Goal: Task Accomplishment & Management: Manage account settings

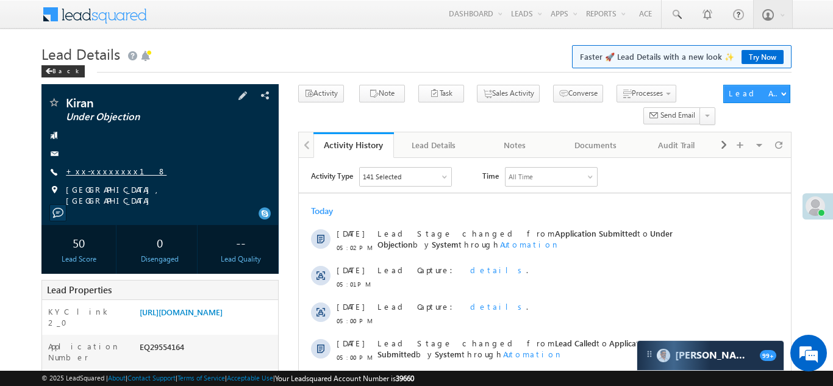
click at [102, 171] on link "+xx-xxxxxxxx18" at bounding box center [116, 171] width 101 height 10
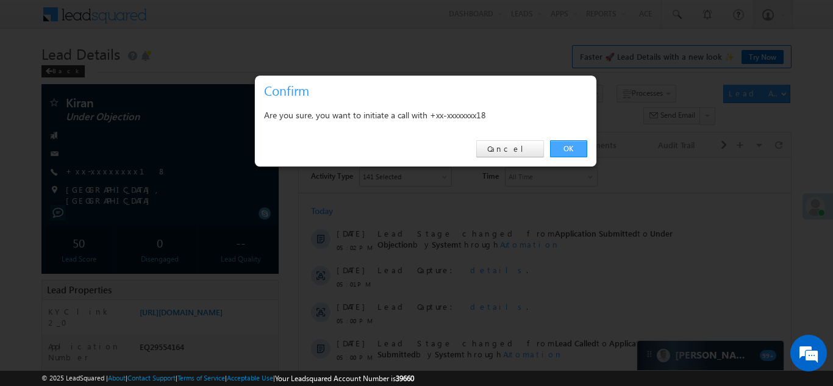
click at [563, 151] on link "OK" at bounding box center [568, 148] width 37 height 17
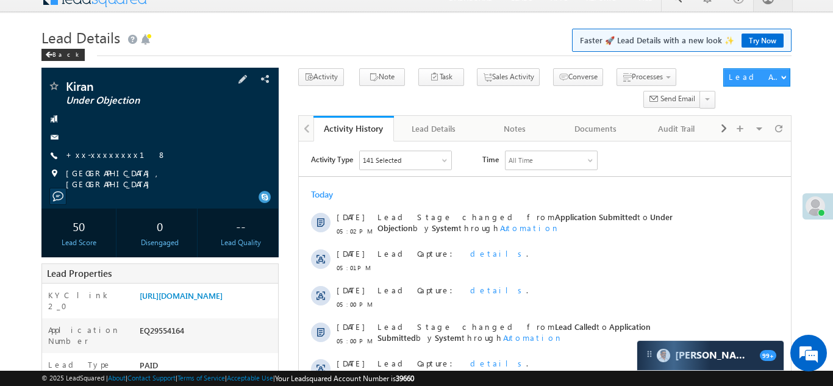
scroll to position [25, 0]
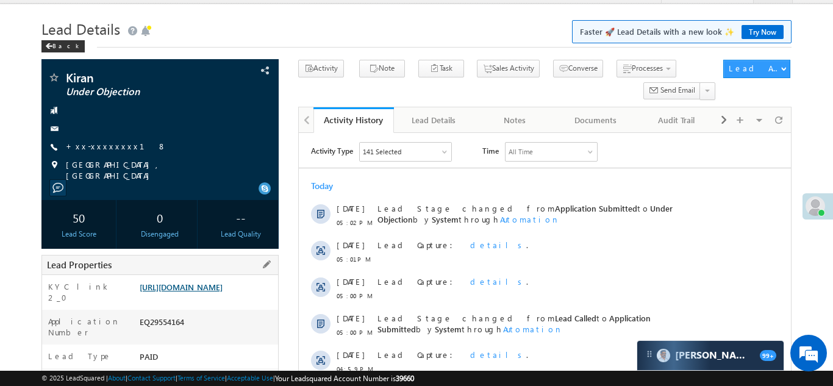
click at [201, 291] on link "https://angelbroking1-pk3em7sa.customui-test.leadsquared.com?leadId=960634f8-c2…" at bounding box center [181, 287] width 83 height 10
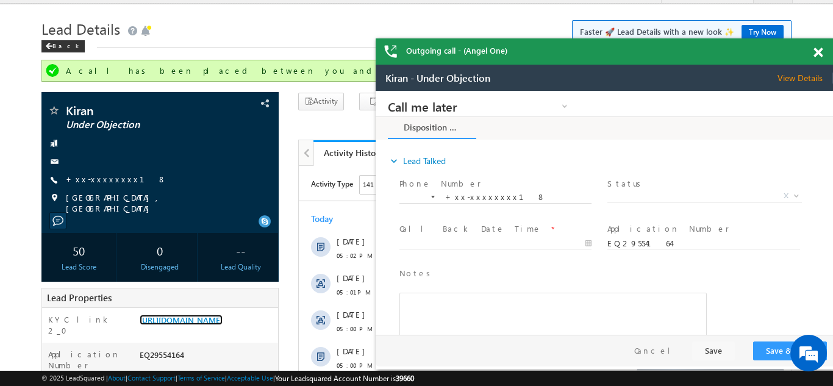
scroll to position [0, 0]
click at [814, 52] on span at bounding box center [817, 53] width 9 height 10
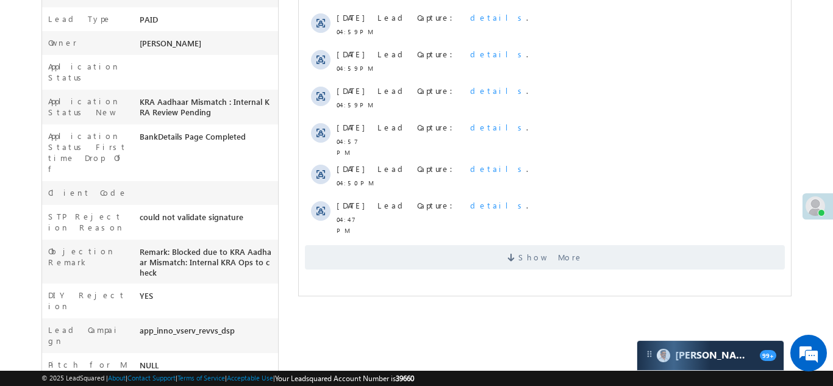
scroll to position [449, 0]
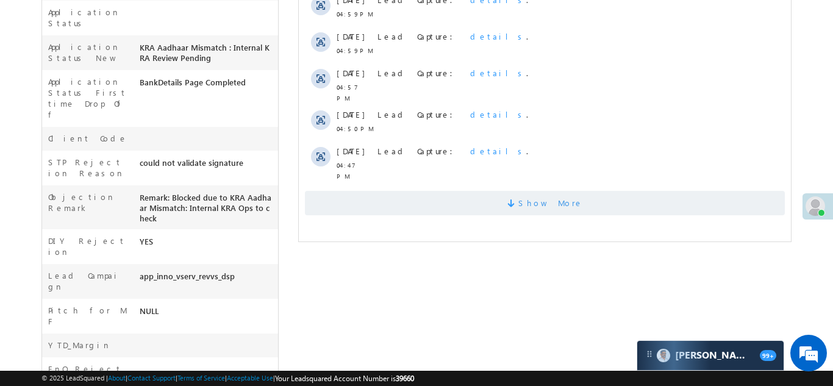
click at [473, 196] on span "Show More" at bounding box center [544, 203] width 480 height 24
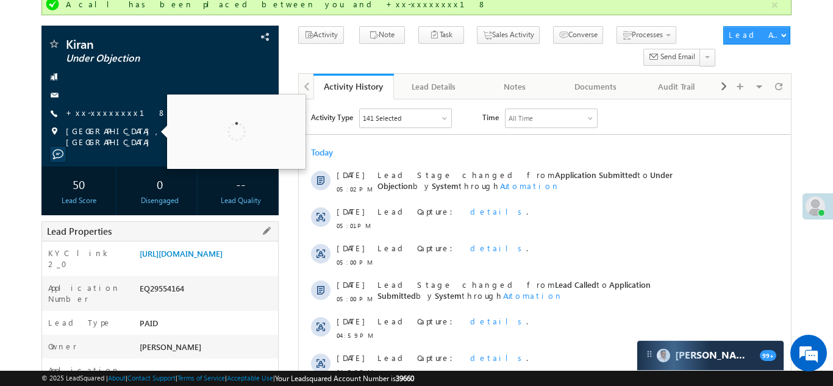
scroll to position [121, 0]
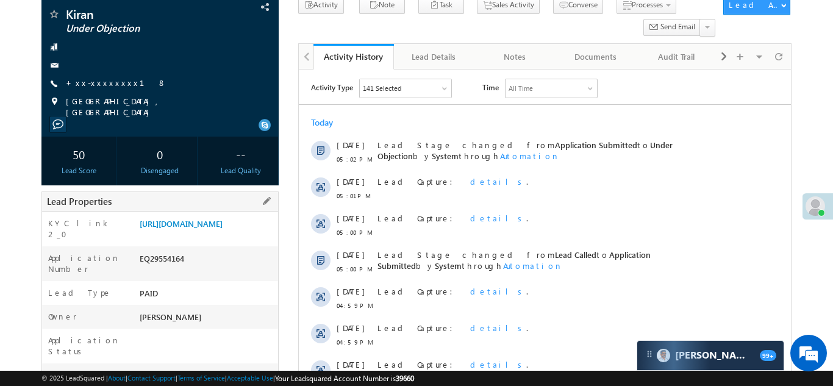
copy div "EQ29554164"
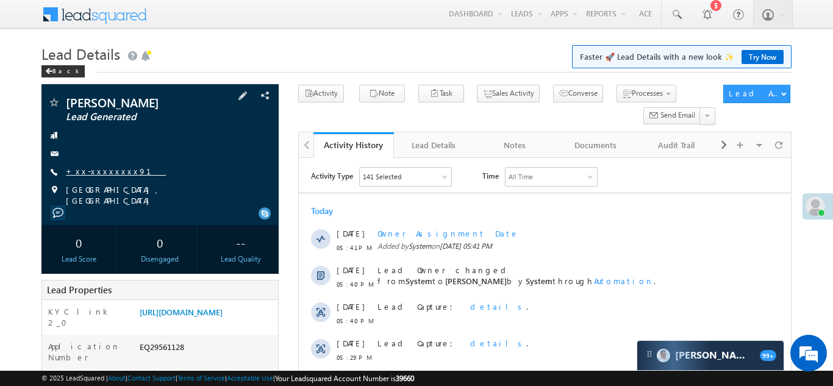
click at [97, 172] on link "+xx-xxxxxxxx91" at bounding box center [116, 171] width 100 height 10
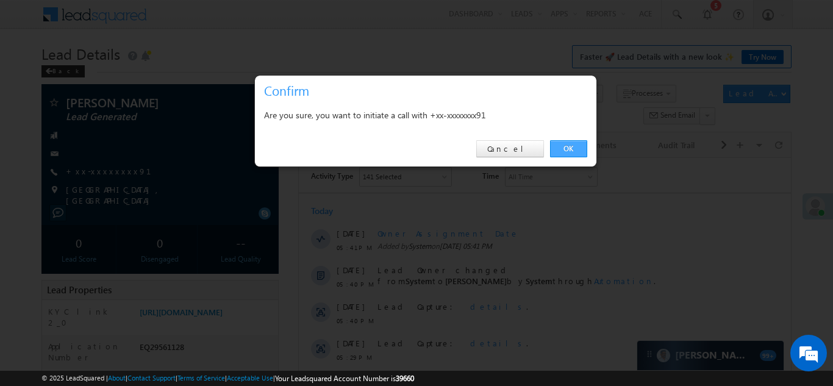
click at [564, 148] on link "OK" at bounding box center [568, 148] width 37 height 17
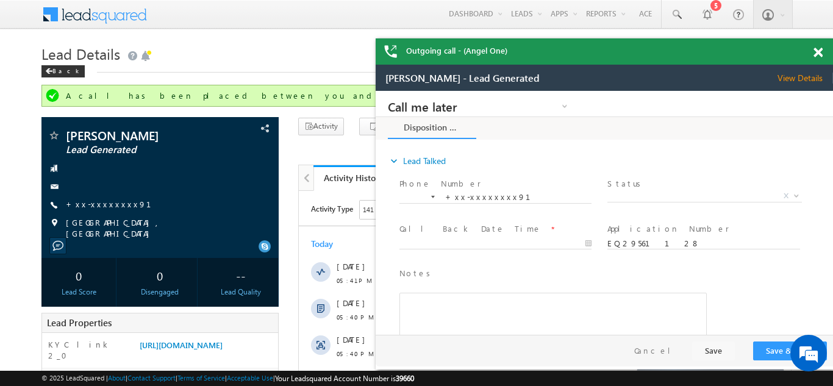
drag, startPoint x: 818, startPoint y: 49, endPoint x: 416, endPoint y: 2, distance: 404.5
click at [818, 49] on span at bounding box center [817, 53] width 9 height 10
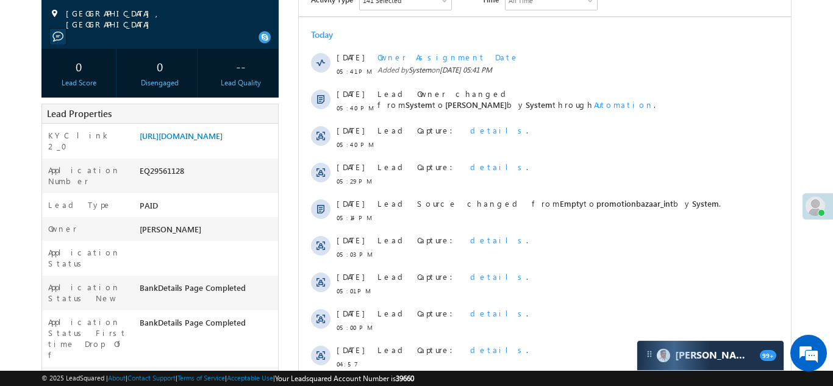
scroll to position [214, 0]
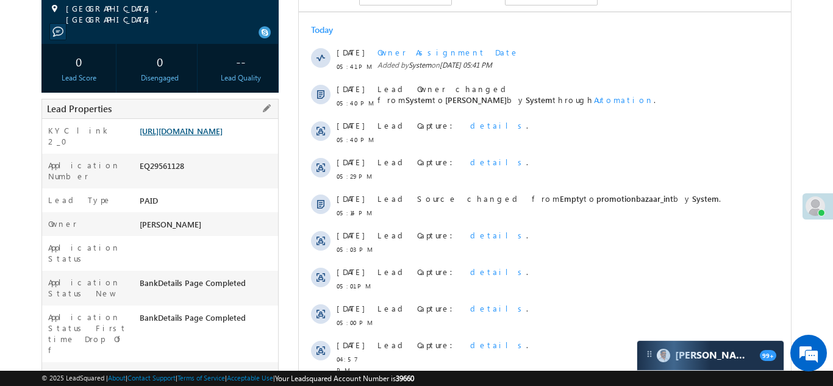
click at [197, 134] on link "https://angelbroking1-pk3em7sa.customui-test.leadsquared.com?leadId=3f22b3df-d2…" at bounding box center [181, 131] width 83 height 10
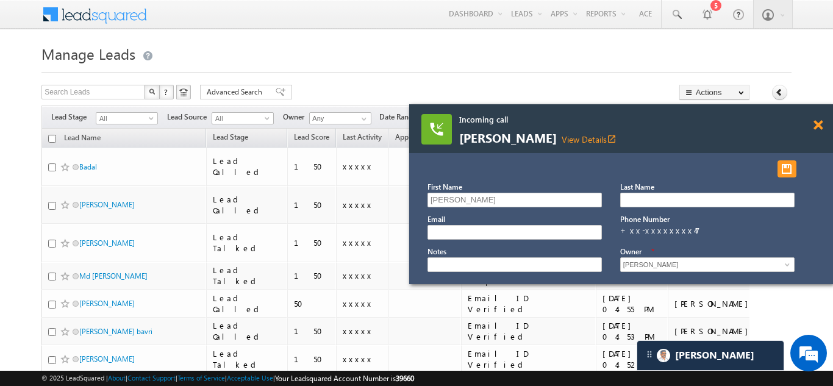
click at [816, 124] on span at bounding box center [817, 125] width 9 height 10
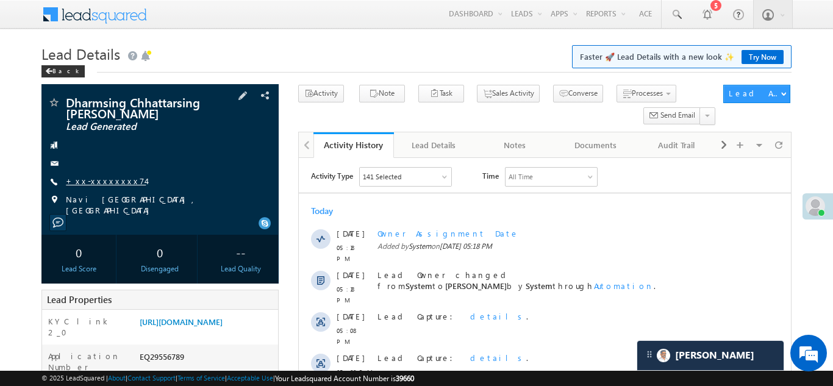
click at [104, 180] on link "+xx-xxxxxxxx74" at bounding box center [106, 181] width 80 height 10
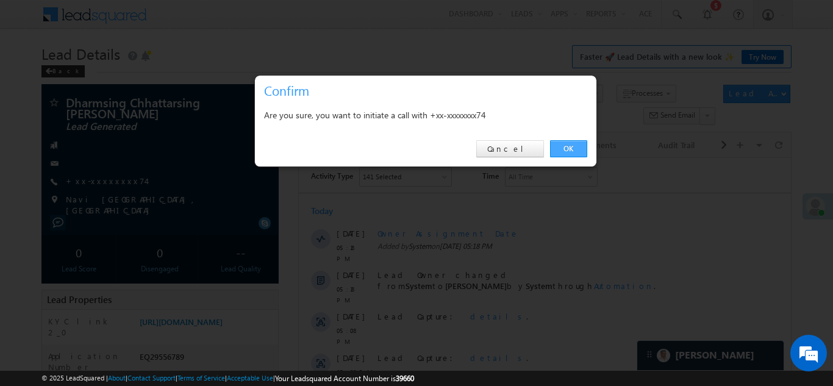
click at [566, 149] on link "OK" at bounding box center [568, 148] width 37 height 17
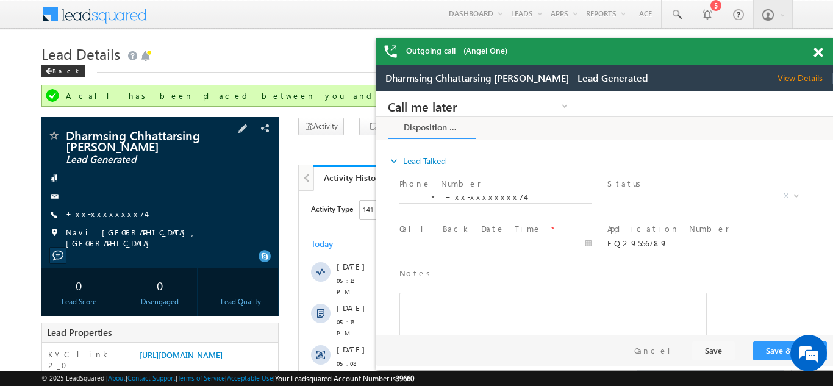
click at [104, 209] on link "+xx-xxxxxxxx74" at bounding box center [106, 214] width 80 height 10
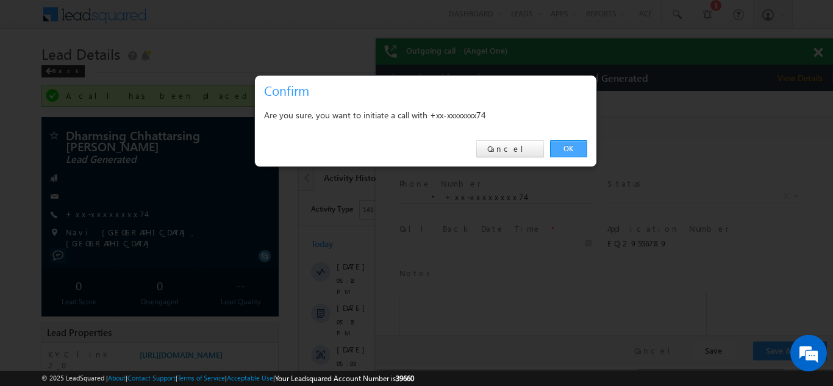
click at [564, 149] on link "OK" at bounding box center [568, 148] width 37 height 17
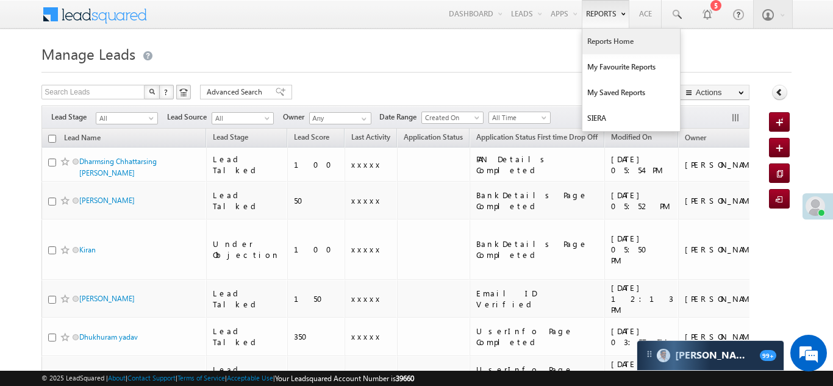
click at [605, 40] on link "Reports Home" at bounding box center [631, 42] width 98 height 26
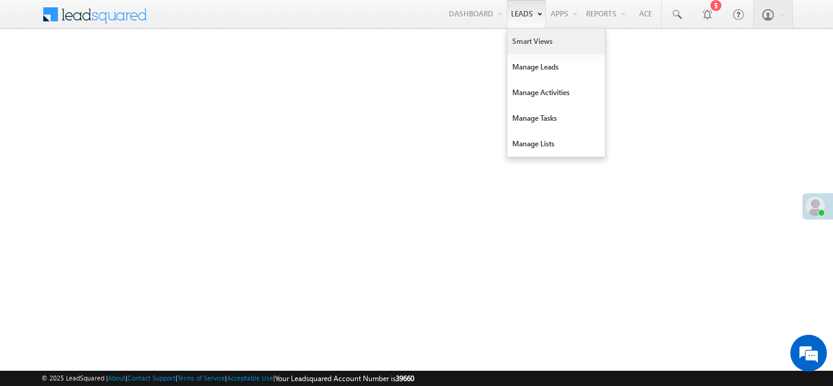
click at [519, 40] on link "Smart Views" at bounding box center [556, 42] width 98 height 26
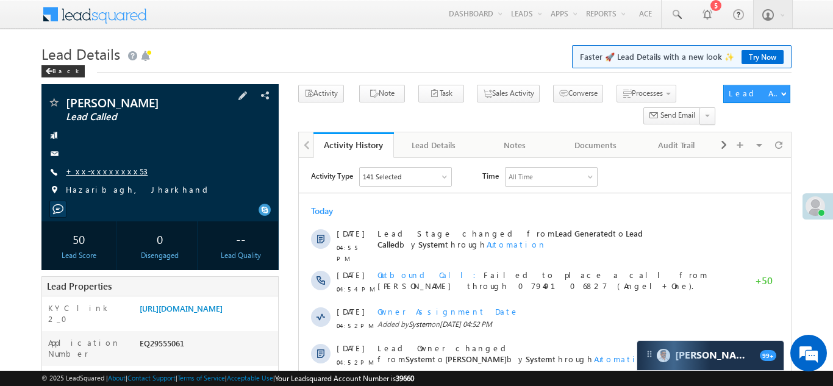
click at [88, 175] on link "+xx-xxxxxxxx53" at bounding box center [107, 171] width 82 height 10
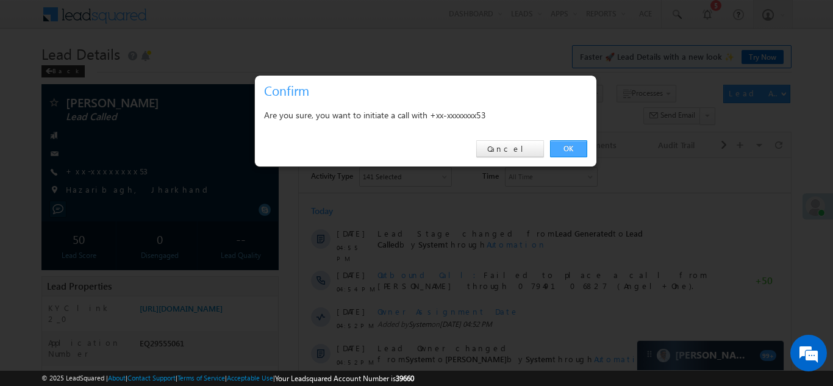
click at [565, 145] on link "OK" at bounding box center [568, 148] width 37 height 17
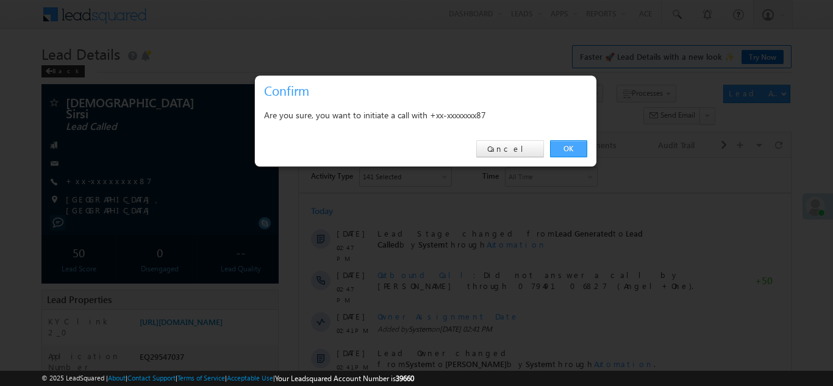
click at [569, 150] on link "OK" at bounding box center [568, 148] width 37 height 17
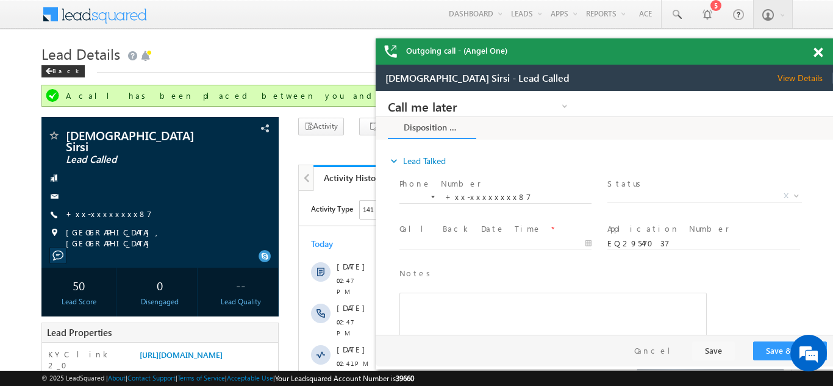
click at [818, 52] on span at bounding box center [817, 53] width 9 height 10
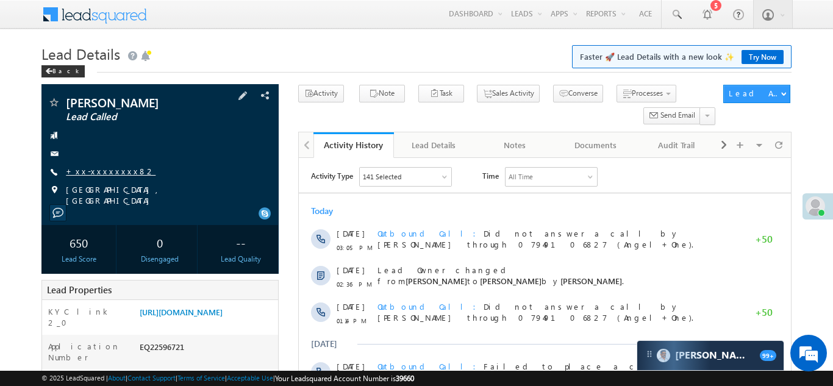
click at [97, 171] on link "+xx-xxxxxxxx82" at bounding box center [111, 171] width 90 height 10
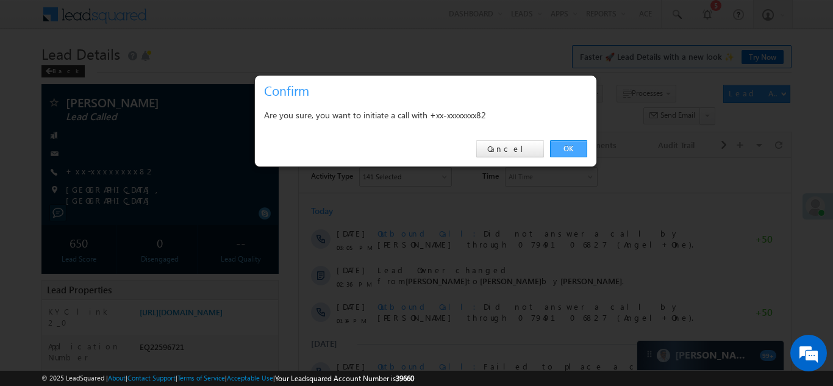
click at [568, 151] on link "OK" at bounding box center [568, 148] width 37 height 17
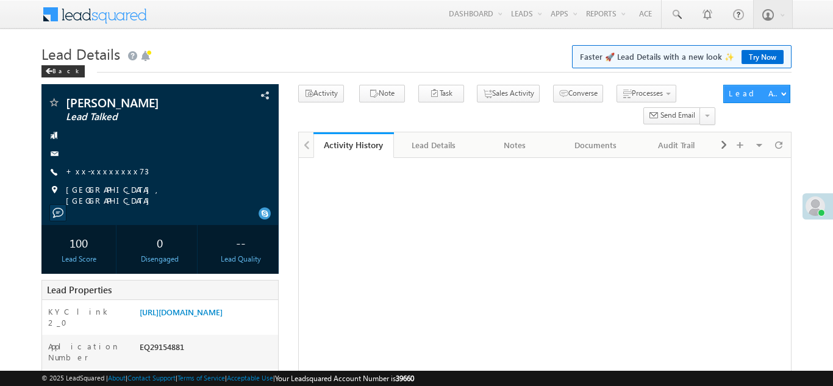
click at [104, 173] on link "+xx-xxxxxxxx73" at bounding box center [107, 171] width 83 height 10
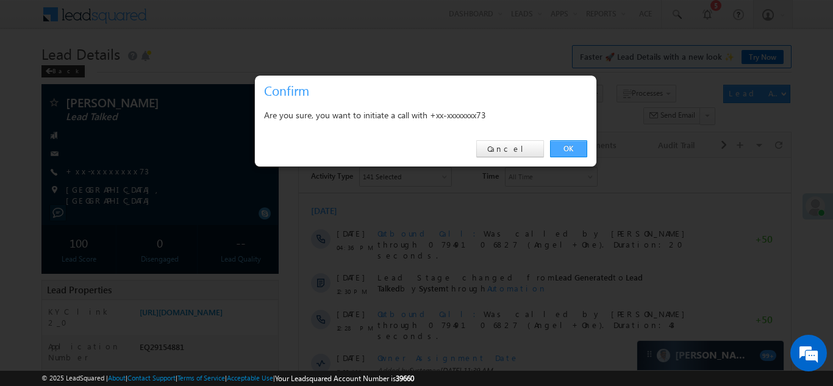
click at [571, 149] on link "OK" at bounding box center [568, 148] width 37 height 17
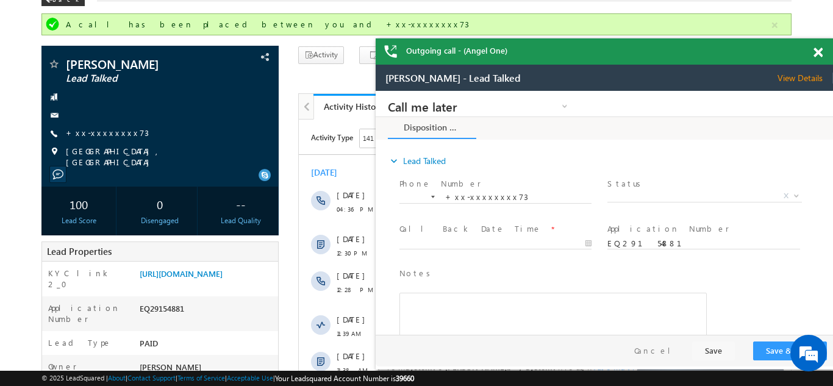
scroll to position [60, 0]
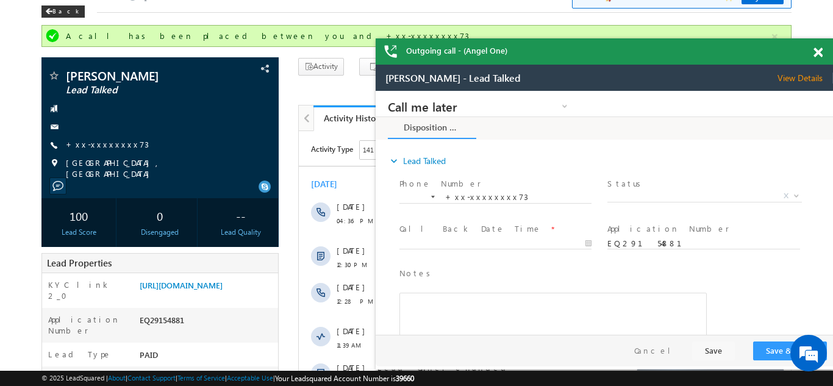
click at [819, 52] on span at bounding box center [817, 53] width 9 height 10
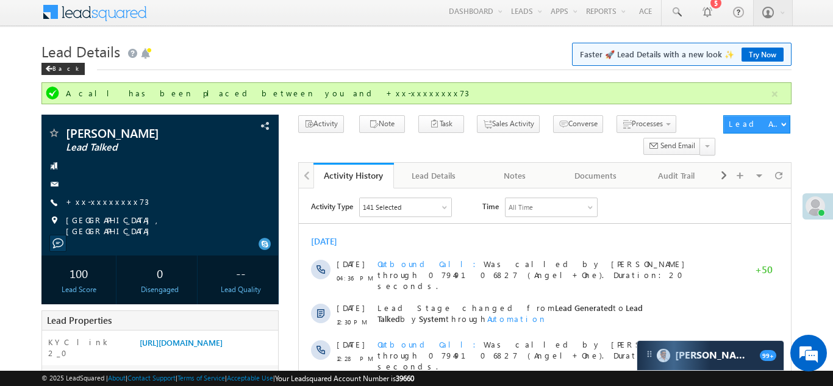
scroll to position [0, 0]
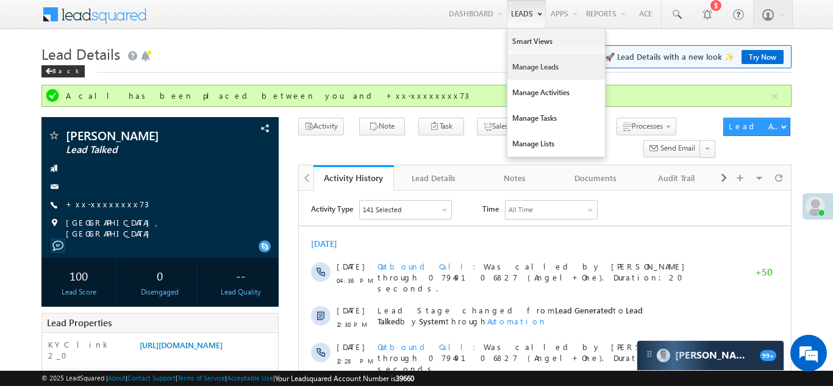
click at [521, 66] on link "Manage Leads" at bounding box center [556, 67] width 98 height 26
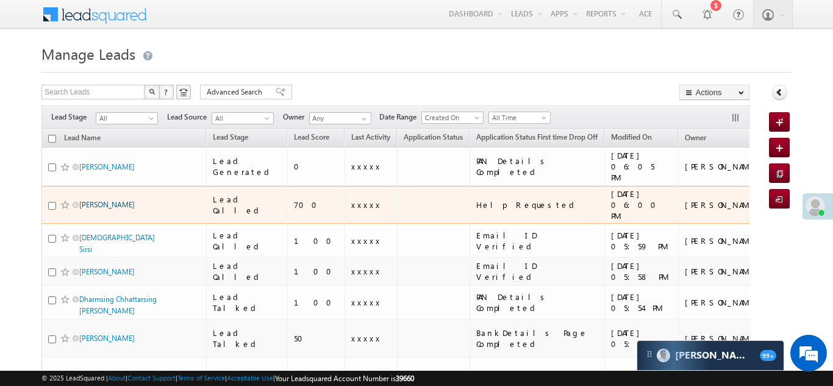
click at [115, 200] on link "[PERSON_NAME]" at bounding box center [106, 204] width 55 height 9
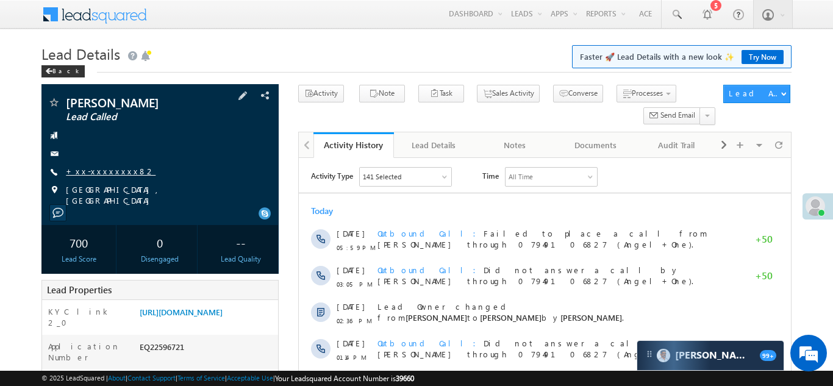
click at [110, 166] on link "+xx-xxxxxxxx82" at bounding box center [111, 171] width 90 height 10
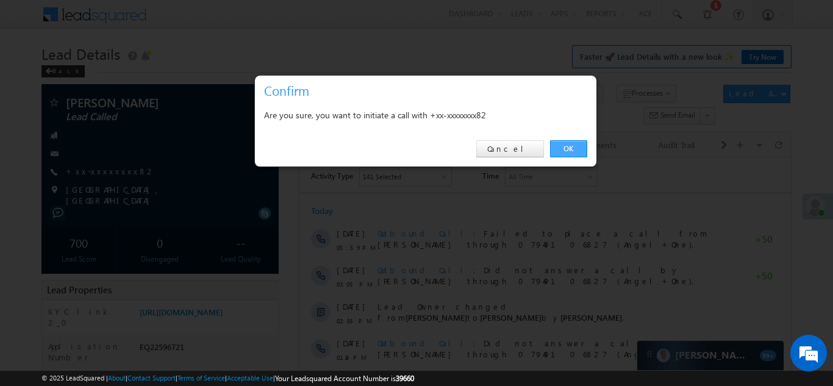
click at [569, 148] on link "OK" at bounding box center [568, 148] width 37 height 17
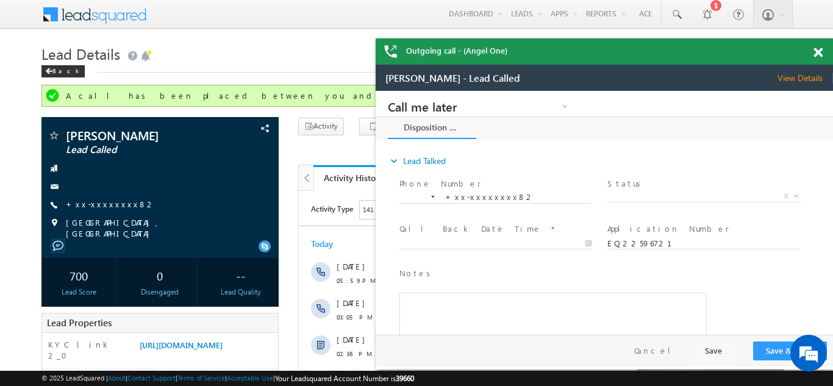
click at [821, 51] on span at bounding box center [817, 53] width 9 height 10
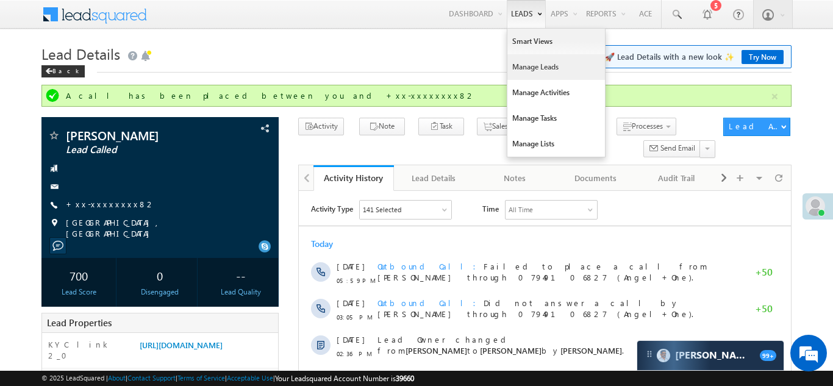
click at [523, 77] on link "Manage Leads" at bounding box center [556, 67] width 98 height 26
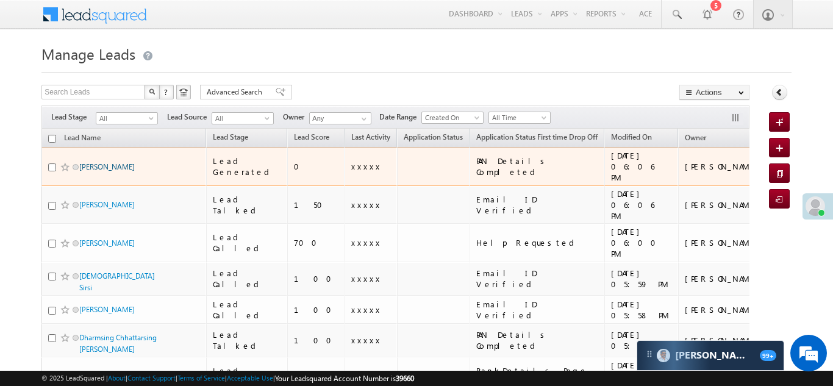
click at [86, 163] on link "Birendra Kumar" at bounding box center [106, 166] width 55 height 9
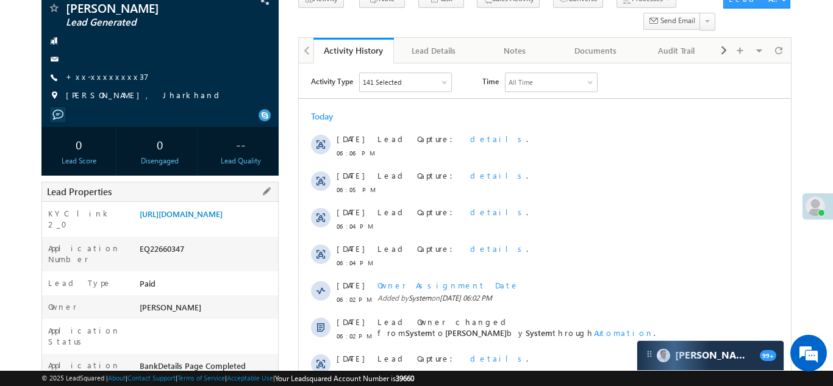
scroll to position [82, 0]
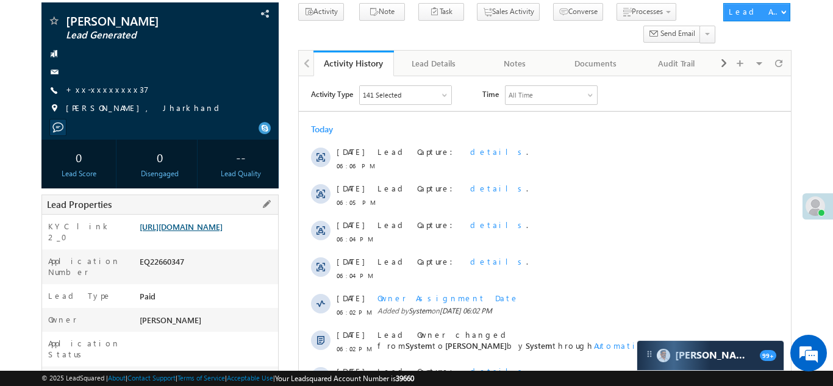
click at [210, 232] on link "[URL][DOMAIN_NAME]" at bounding box center [181, 226] width 83 height 10
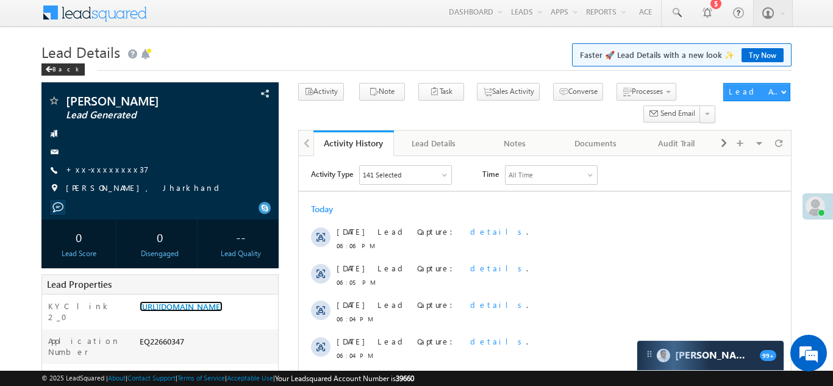
scroll to position [0, 0]
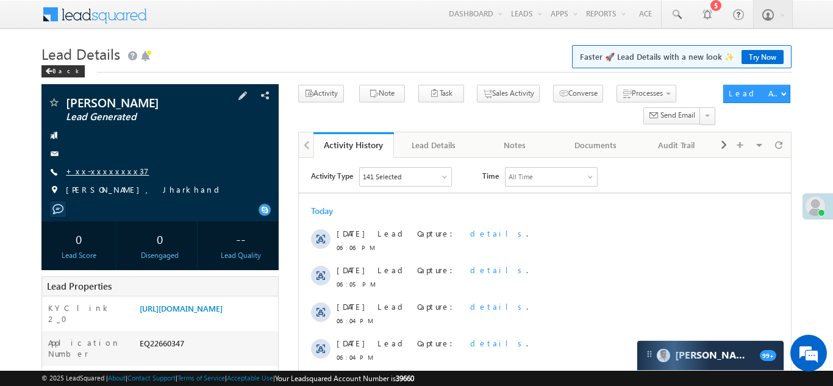
click at [101, 167] on link "+xx-xxxxxxxx37" at bounding box center [107, 171] width 83 height 10
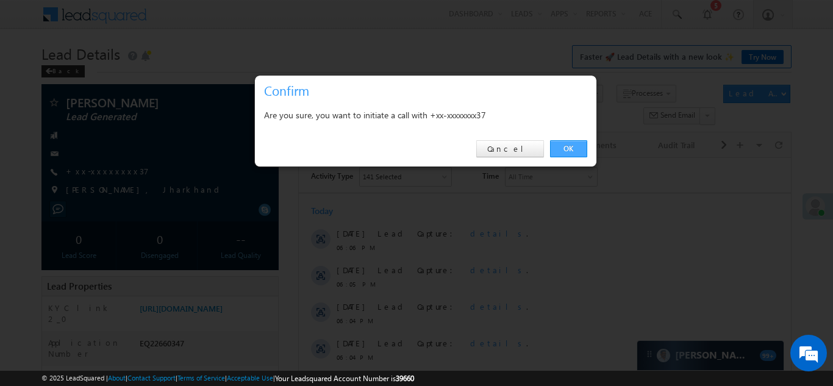
click at [569, 145] on link "OK" at bounding box center [568, 148] width 37 height 17
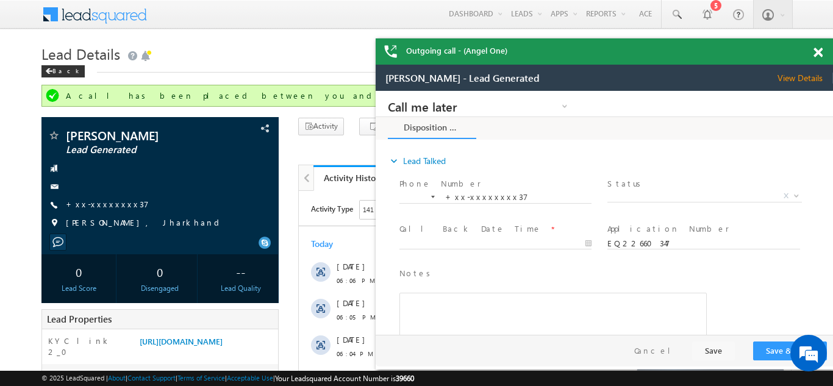
click at [817, 52] on span at bounding box center [817, 53] width 9 height 10
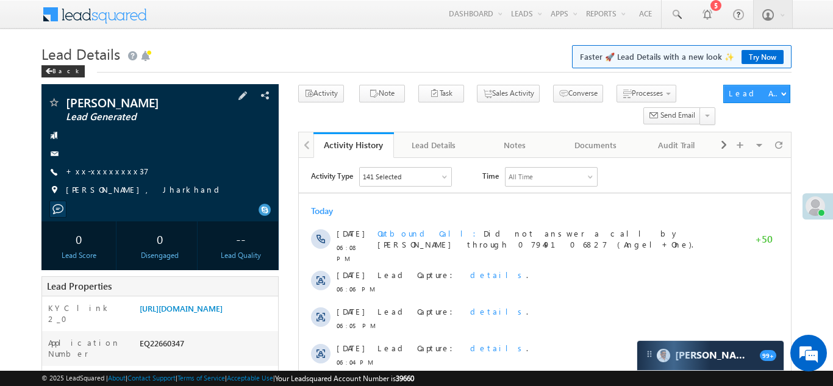
click at [123, 145] on div "[PERSON_NAME] Lead Generated +xx-xxxxxxxx37" at bounding box center [160, 149] width 225 height 106
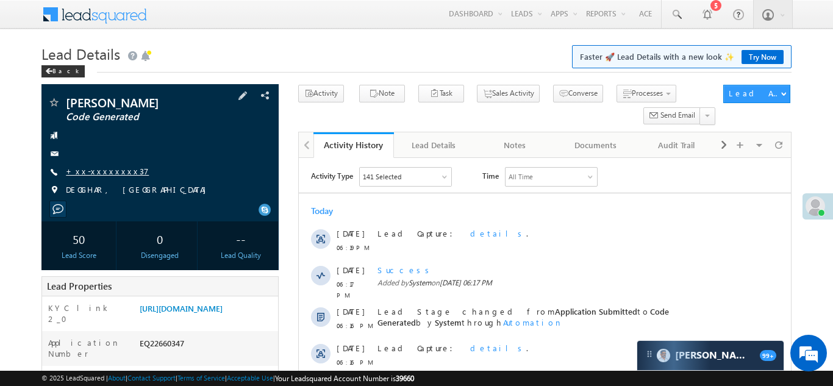
click at [90, 170] on link "+xx-xxxxxxxx37" at bounding box center [107, 171] width 83 height 10
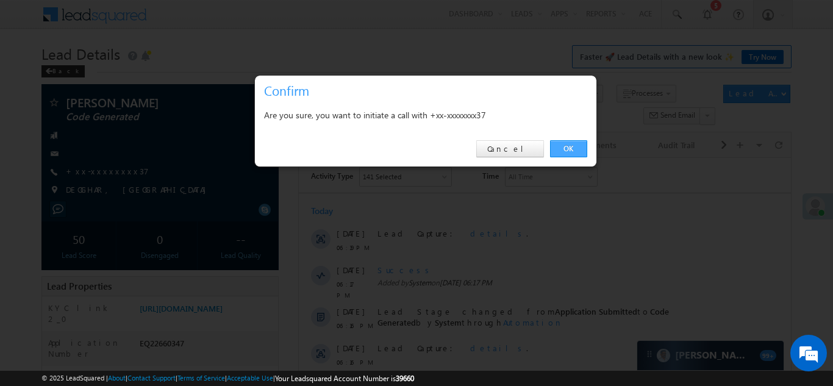
click at [565, 145] on link "OK" at bounding box center [568, 148] width 37 height 17
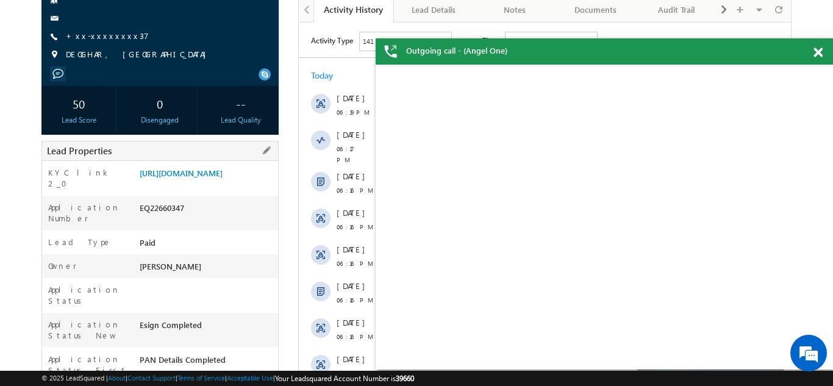
scroll to position [201, 0]
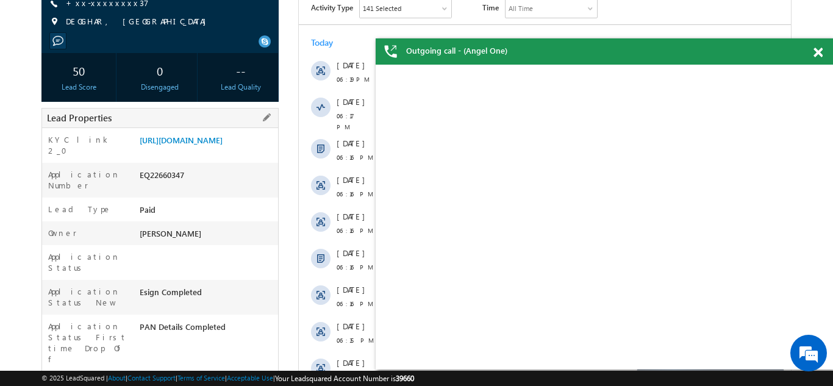
copy div "EQ22660347"
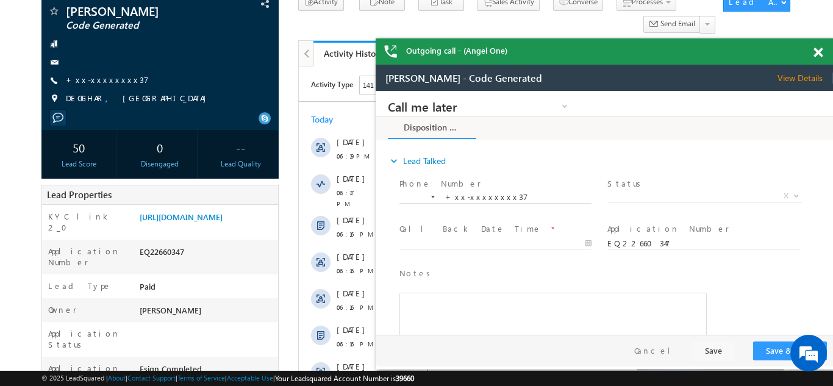
scroll to position [109, 0]
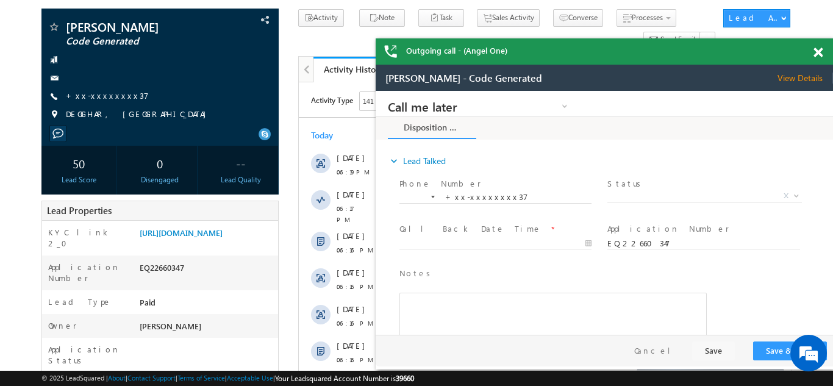
click at [819, 49] on span at bounding box center [817, 53] width 9 height 10
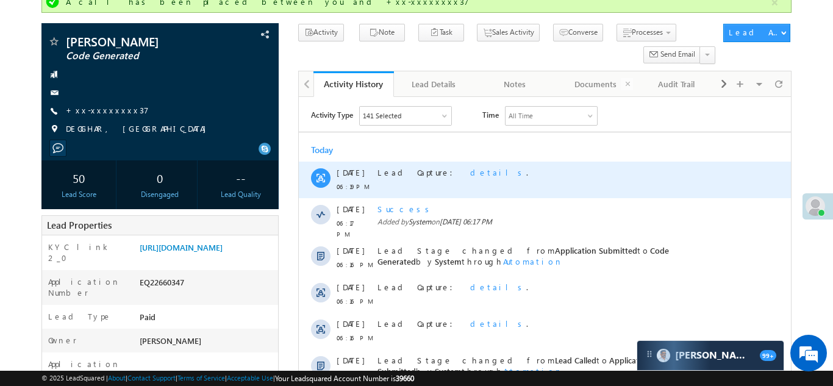
scroll to position [0, 0]
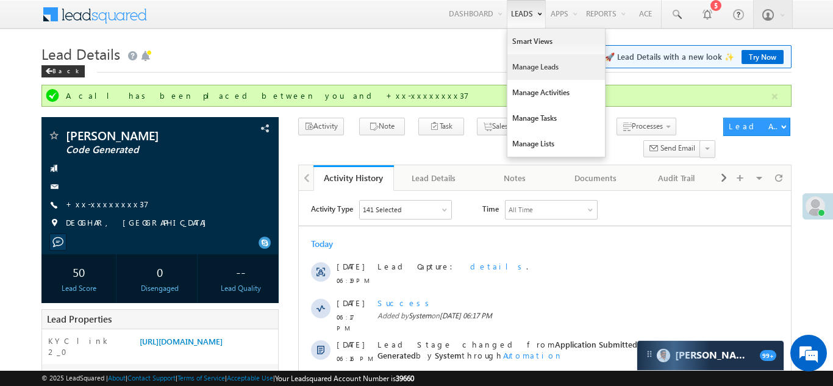
click at [516, 67] on link "Manage Leads" at bounding box center [556, 67] width 98 height 26
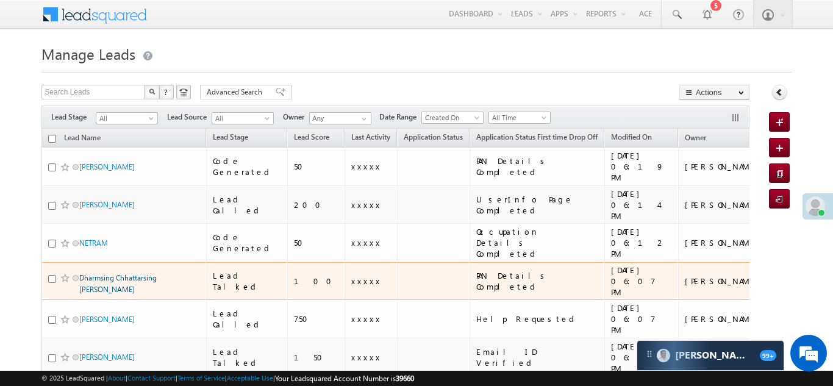
click at [127, 273] on link "Dharmsing Chhattarsing Barela" at bounding box center [117, 283] width 77 height 21
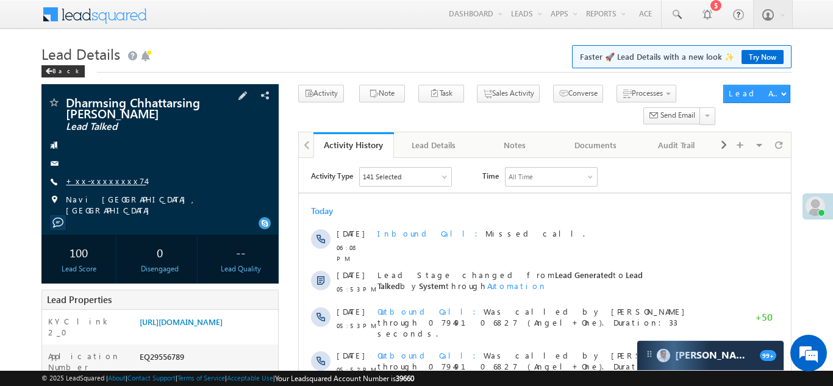
click at [99, 182] on link "+xx-xxxxxxxx74" at bounding box center [106, 181] width 80 height 10
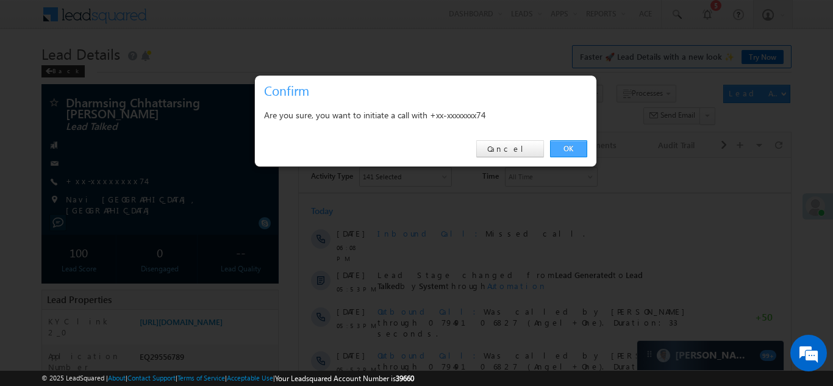
click at [568, 148] on link "OK" at bounding box center [568, 148] width 37 height 17
